Goal: Use online tool/utility: Utilize a website feature to perform a specific function

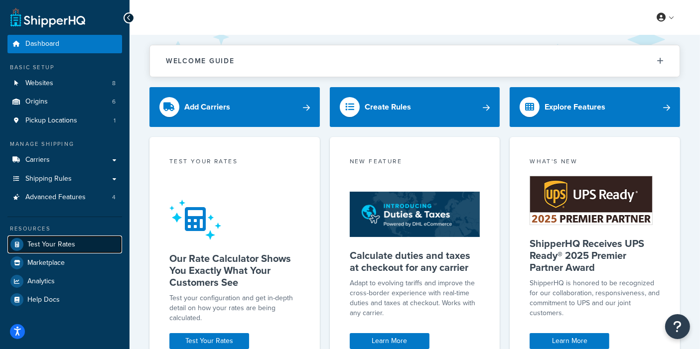
click at [53, 237] on link "Test Your Rates" at bounding box center [64, 245] width 115 height 18
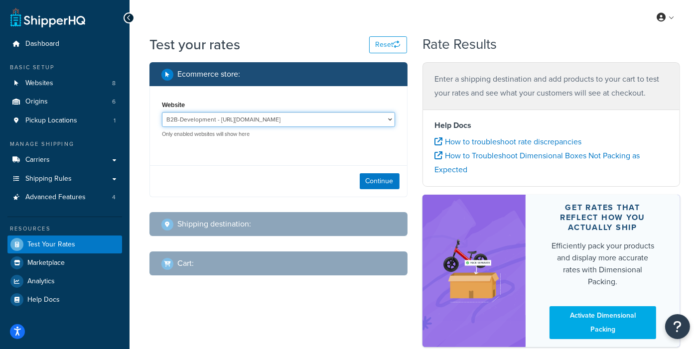
click at [343, 121] on select "B2B-Development - [URL][DOMAIN_NAME] B2B-QA - [URL][DOMAIN_NAME] BKTN 001 - [UR…" at bounding box center [278, 119] width 233 height 15
select select "1b4477f2850656d4e3789d10650a3246"
click at [162, 112] on select "B2B-Development - [URL][DOMAIN_NAME] B2B-QA - [URL][DOMAIN_NAME] BKTN 001 - [UR…" at bounding box center [278, 119] width 233 height 15
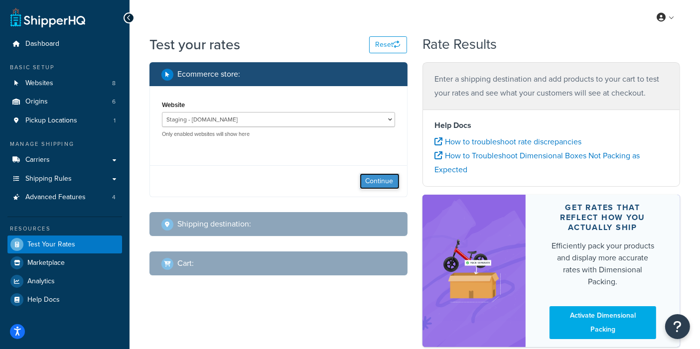
click at [378, 173] on button "Continue" at bounding box center [380, 181] width 40 height 16
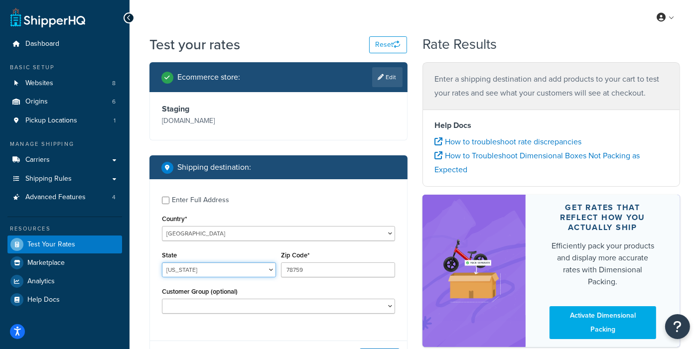
click at [185, 277] on select "[US_STATE] [US_STATE] [US_STATE] [US_STATE] [US_STATE] Armed Forces Americas Ar…" at bounding box center [219, 270] width 114 height 15
select select "PR"
click at [162, 276] on select "[US_STATE] [US_STATE] [US_STATE] [US_STATE] [US_STATE] Armed Forces Americas Ar…" at bounding box center [219, 270] width 114 height 15
click at [297, 277] on input "78759" at bounding box center [338, 270] width 114 height 15
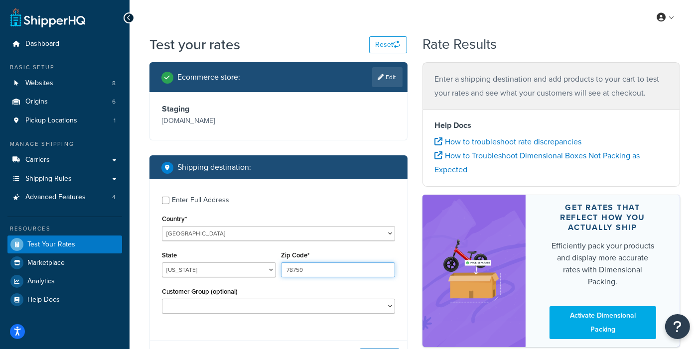
paste input "00907"
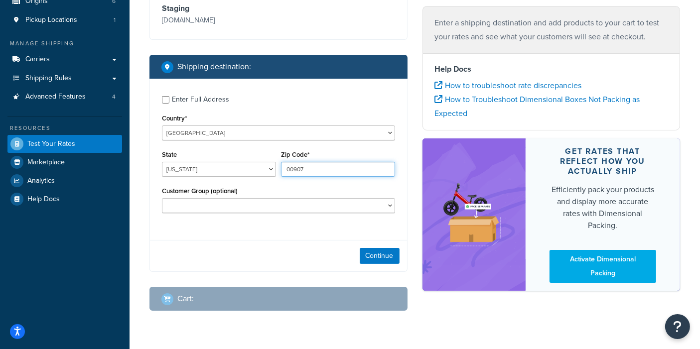
scroll to position [102, 0]
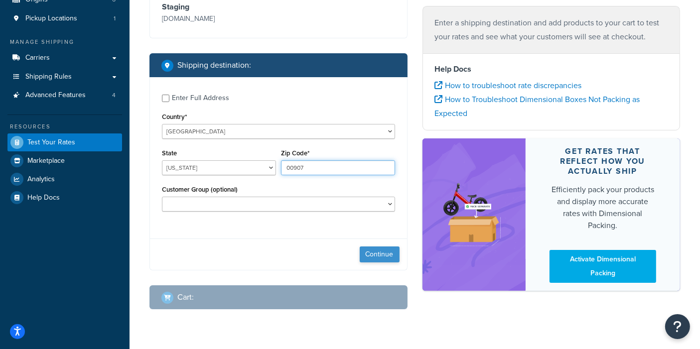
type input "00907"
click at [383, 263] on button "Continue" at bounding box center [380, 255] width 40 height 16
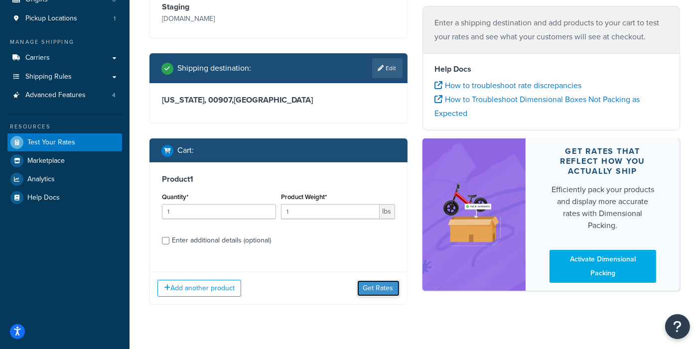
click at [395, 296] on button "Get Rates" at bounding box center [378, 288] width 42 height 16
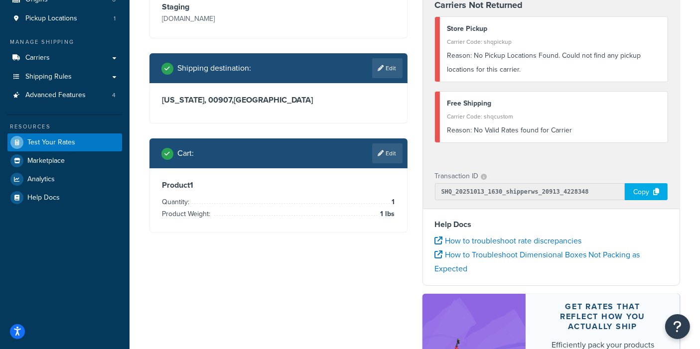
scroll to position [0, 0]
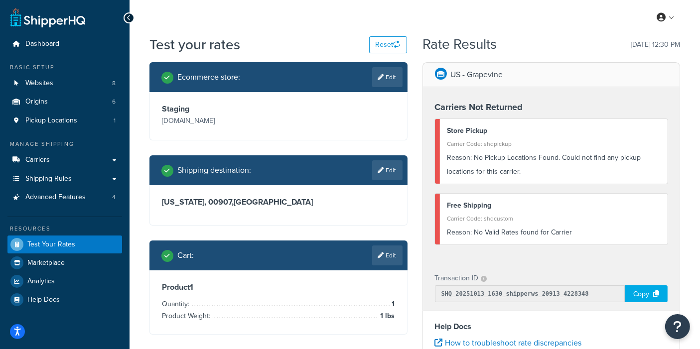
click at [140, 29] on div "My Profile Billing Global Settings Contact Us Logout" at bounding box center [415, 17] width 570 height 35
click at [149, 17] on div "My Profile Billing Global Settings Contact Us Logout" at bounding box center [415, 17] width 570 height 35
